Goal: Navigation & Orientation: Find specific page/section

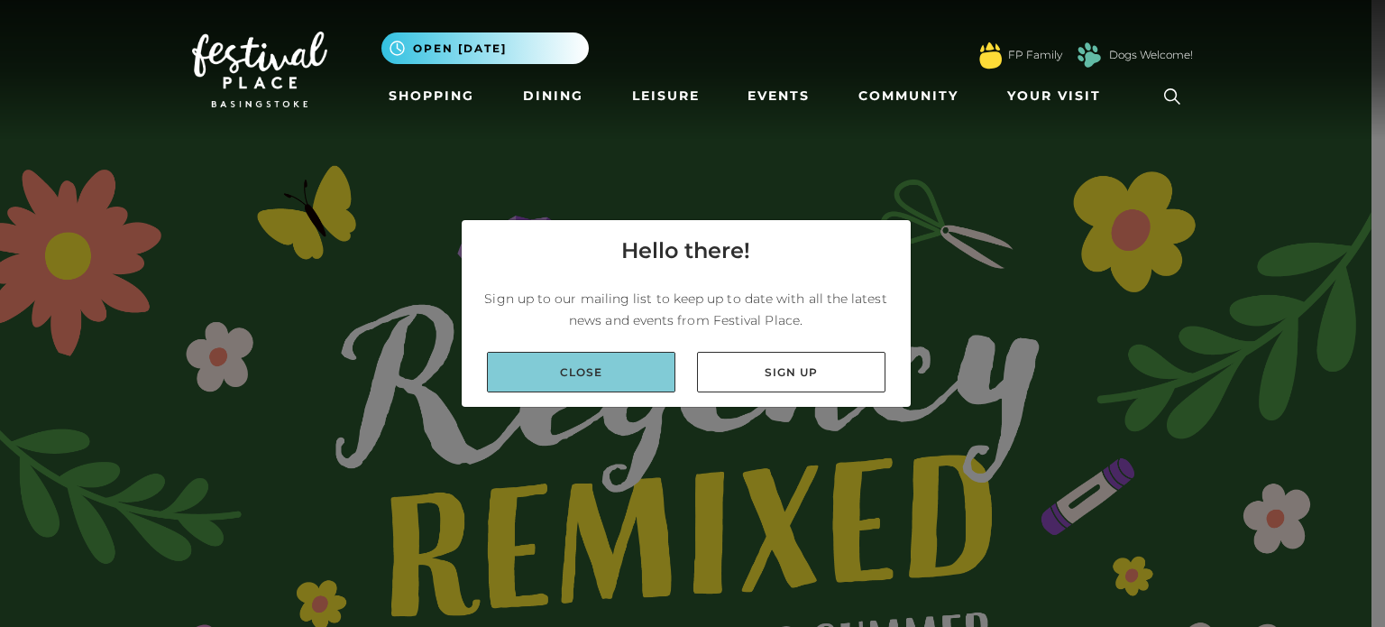
click at [576, 366] on link "Close" at bounding box center [581, 372] width 189 height 41
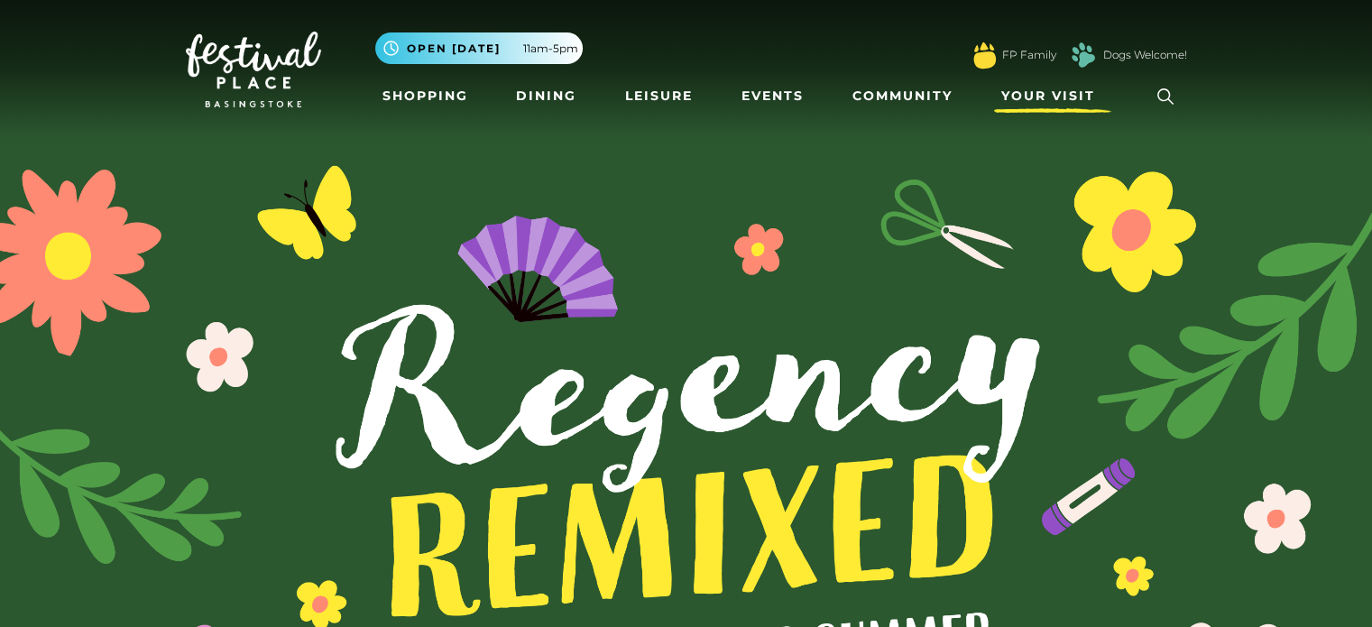
click at [1024, 93] on span "Your Visit" at bounding box center [1048, 96] width 94 height 19
click at [1056, 96] on span "Your Visit" at bounding box center [1048, 96] width 94 height 19
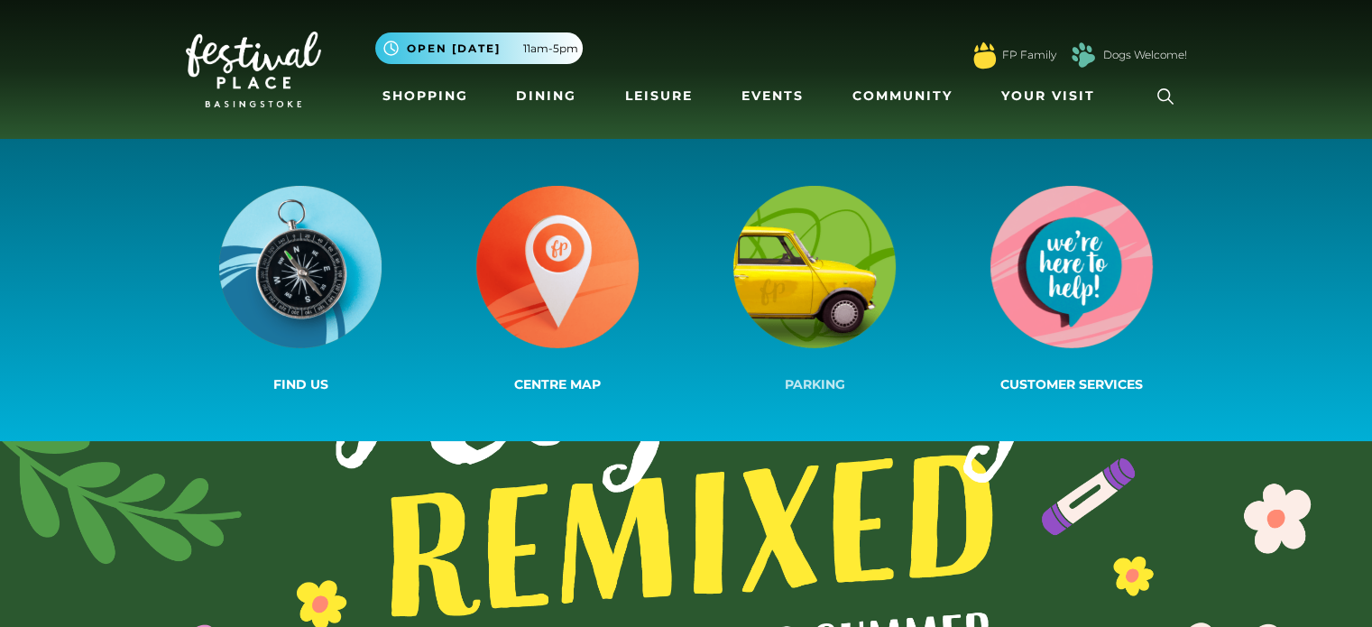
click at [807, 271] on img at bounding box center [814, 267] width 162 height 162
